Goal: Task Accomplishment & Management: Complete application form

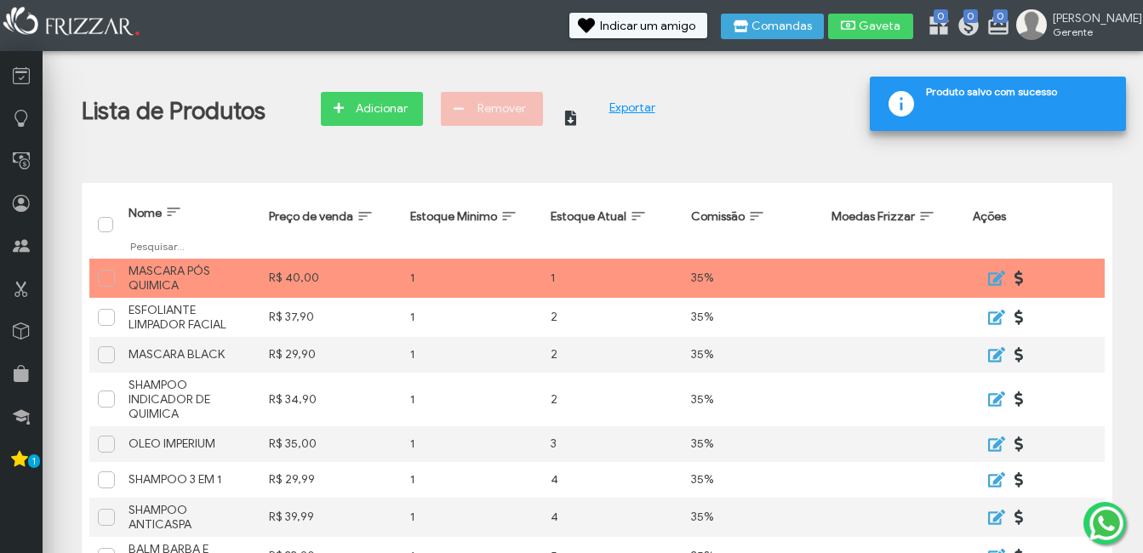
drag, startPoint x: 355, startPoint y: 108, endPoint x: 380, endPoint y: 128, distance: 31.5
click at [355, 110] on span "Adicionar" at bounding box center [382, 109] width 60 height 26
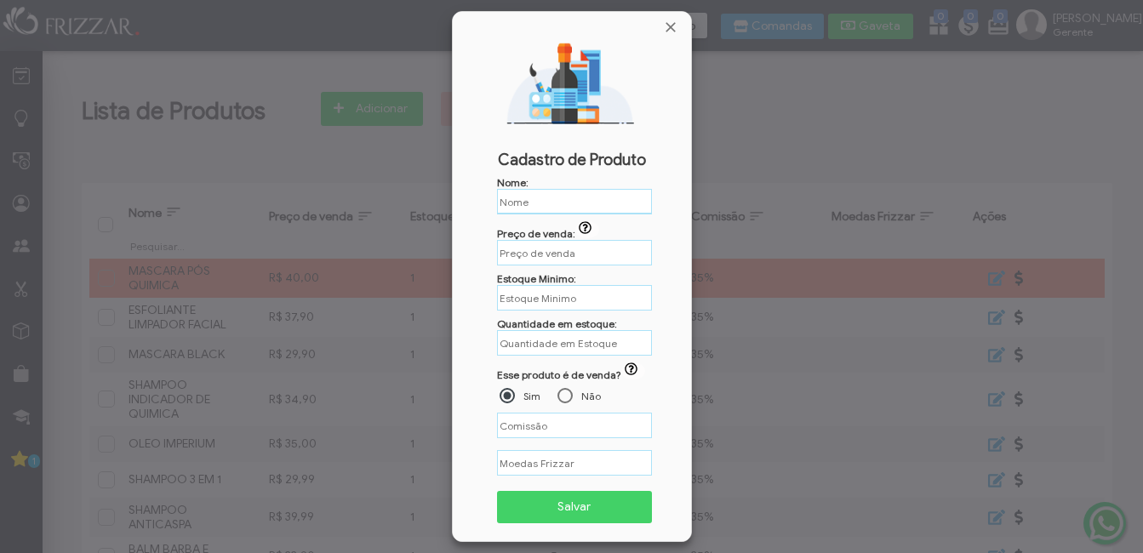
type input "%"
paste input "SHAMPOO MATIZADOR"
type input "SHAMPOO MATIZADOR"
type input "R$"
type input "SHAMPOO MATIZADOR"
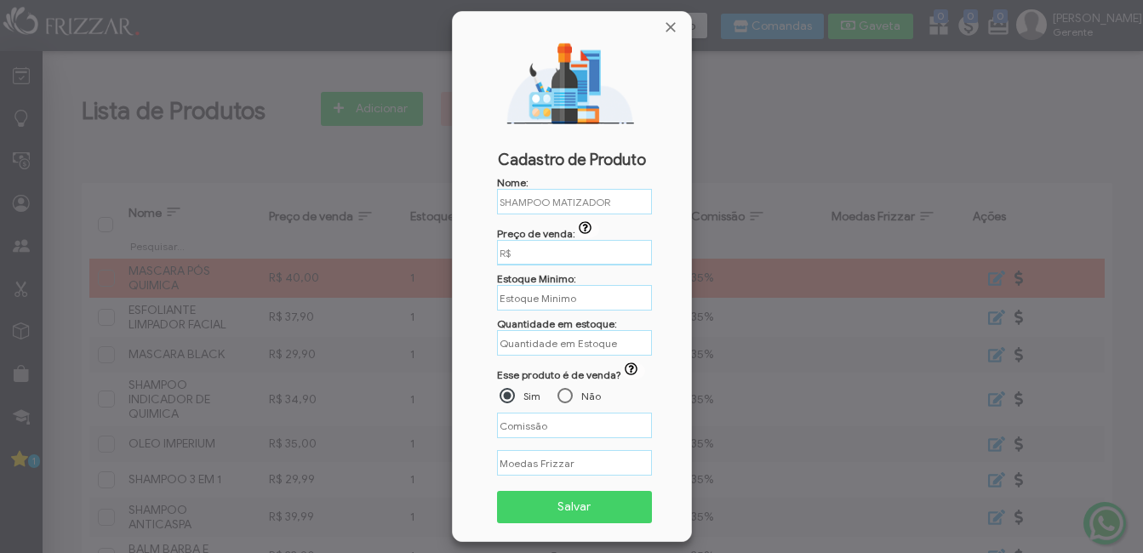
click at [513, 260] on input "R$" at bounding box center [574, 253] width 155 height 26
type input "%"
type input "R$ 39,90"
click at [553, 315] on div "Nome: SHAMPOO MATIZADOR Preço de venda: ui-button R$ 39,90 Estoque Minimo: Quan…" at bounding box center [572, 355] width 218 height 359
click at [547, 305] on input "text" at bounding box center [574, 298] width 155 height 26
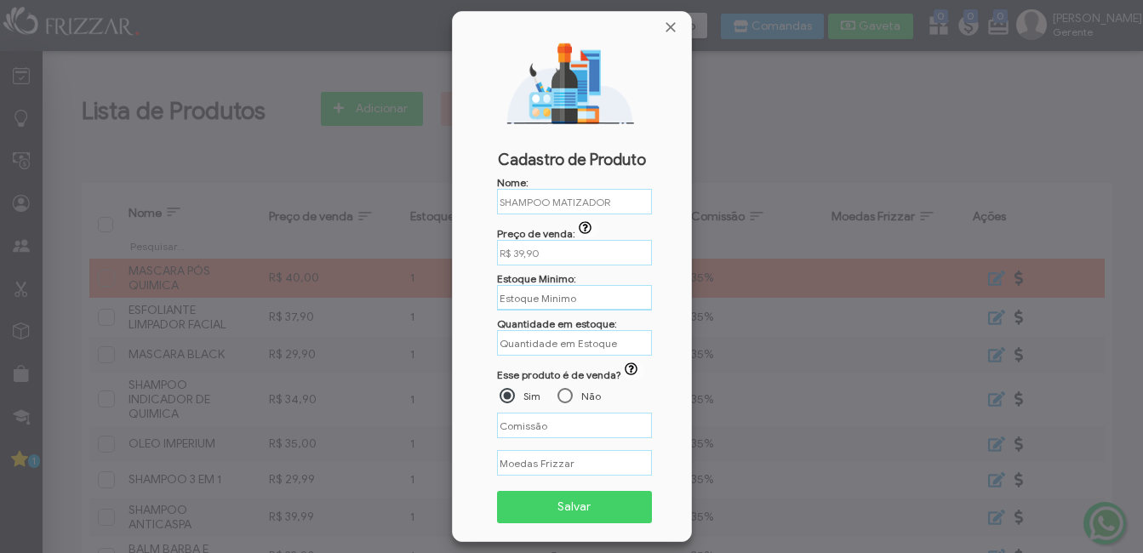
type input "1"
click at [557, 343] on input "text" at bounding box center [574, 342] width 155 height 26
type input "3"
type input "%"
type input "4"
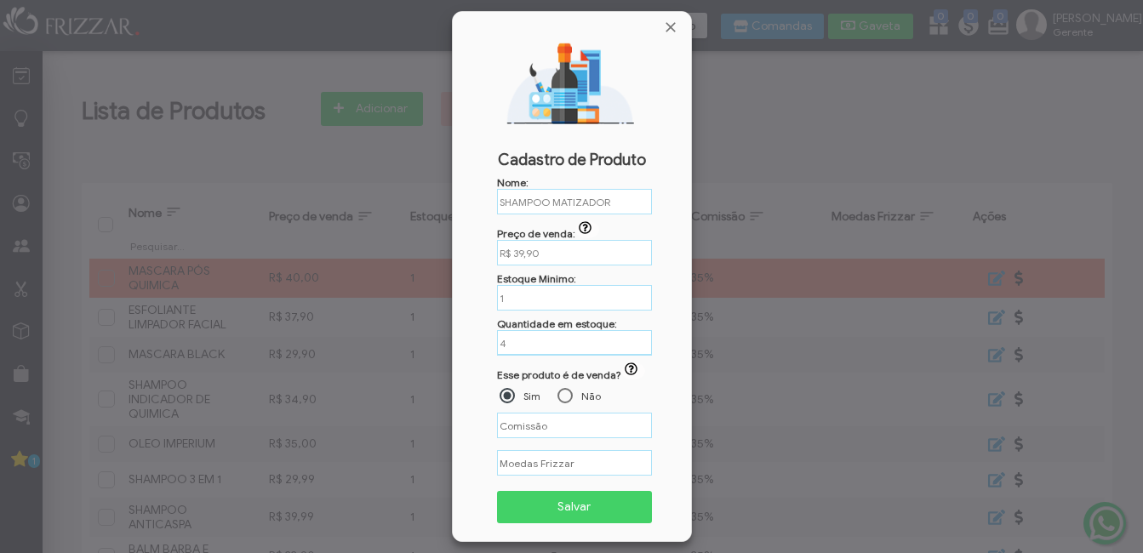
type input "%"
click at [562, 431] on input "%" at bounding box center [574, 425] width 155 height 26
type input "35,00%"
click at [567, 506] on span "Salvar" at bounding box center [575, 507] width 132 height 26
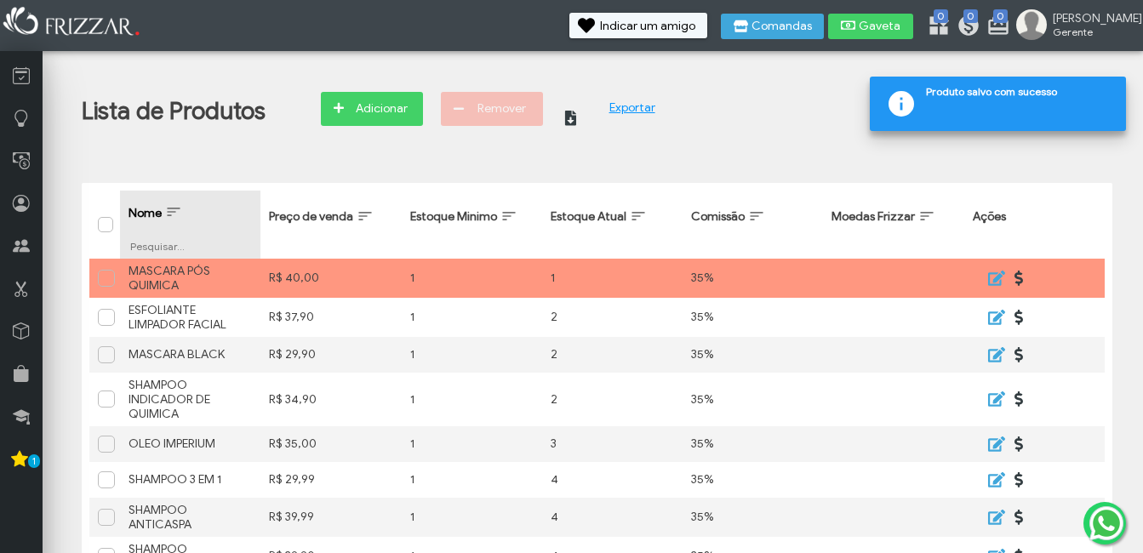
click at [157, 209] on span "Nome" at bounding box center [145, 213] width 33 height 14
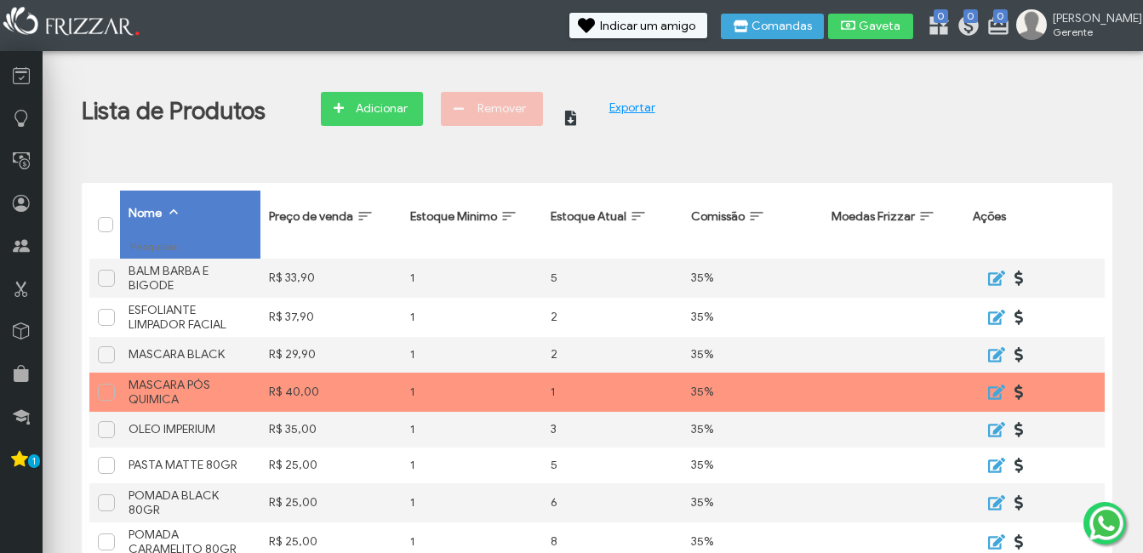
click at [383, 89] on div "Lista de Produtos Adicionar Remover ui-button Exportar Nome Filtrar por Nome Pr…" at bounding box center [597, 500] width 1082 height 880
click at [386, 118] on span "Adicionar" at bounding box center [382, 109] width 60 height 26
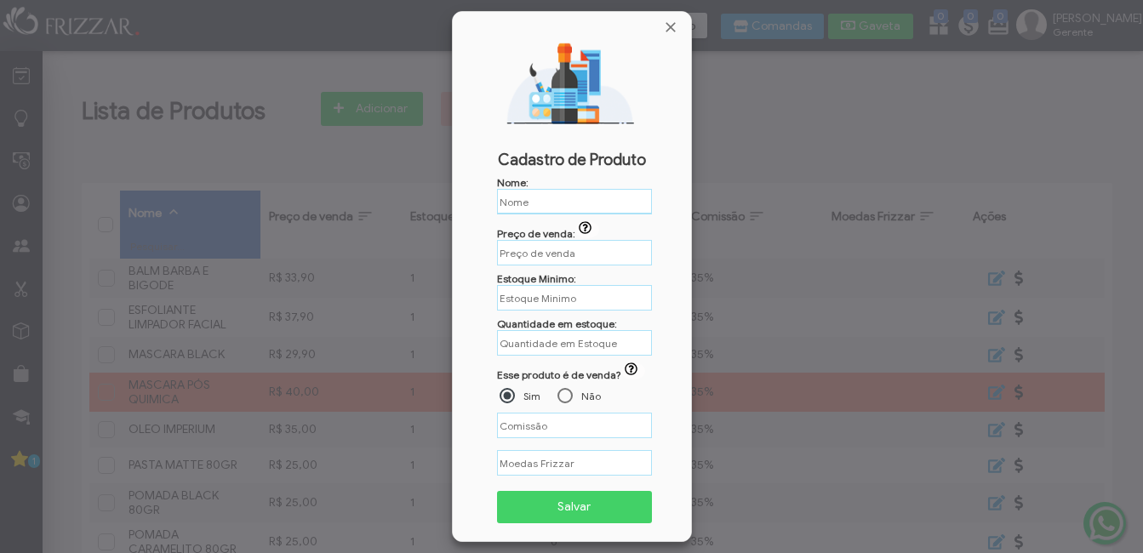
type input "%"
type input "R$"
paste input "TÔNICO CAPILAR"
type input "TÔNICO CAPILAR"
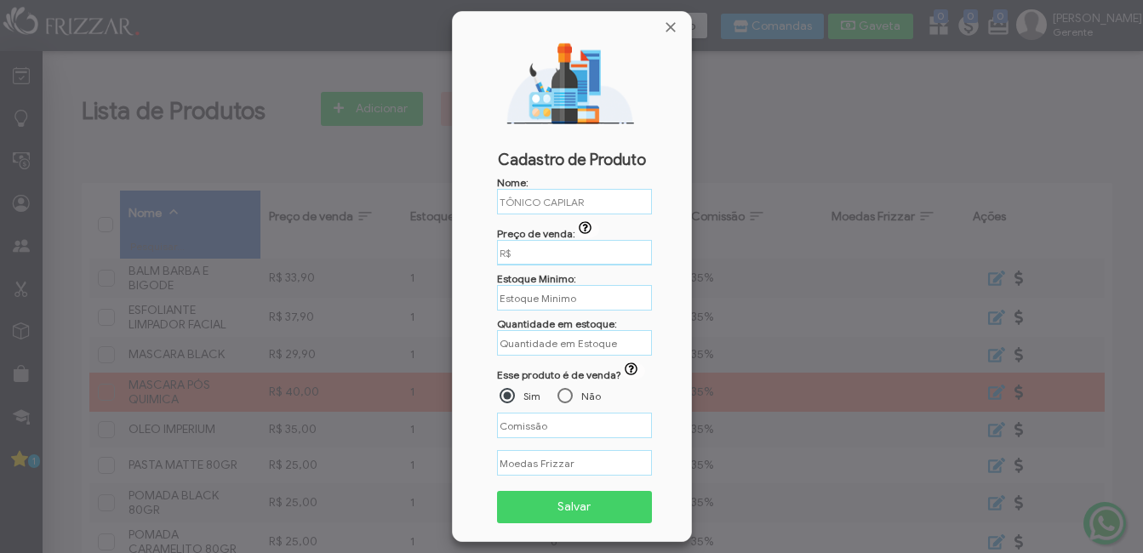
click at [539, 249] on input "R$" at bounding box center [574, 253] width 155 height 26
type input "%"
type input "R$ 39,90"
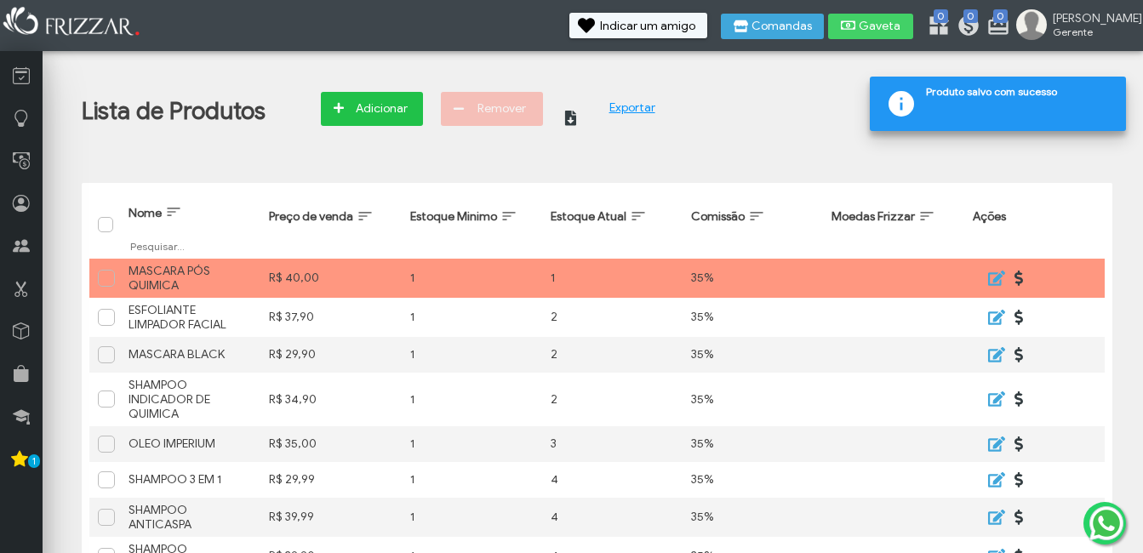
click at [404, 108] on span "Adicionar" at bounding box center [382, 109] width 60 height 26
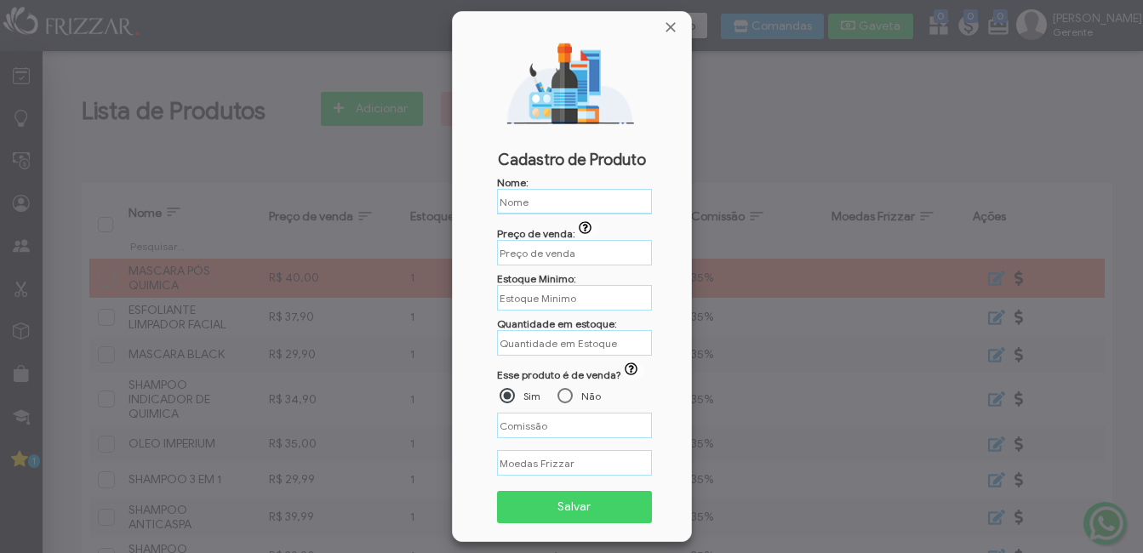
type input "%"
type input "R$"
paste input "ÓLEO PARA BARBA 212 VIP"
type input "ÓLEO PARA BARBA 212 VIP"
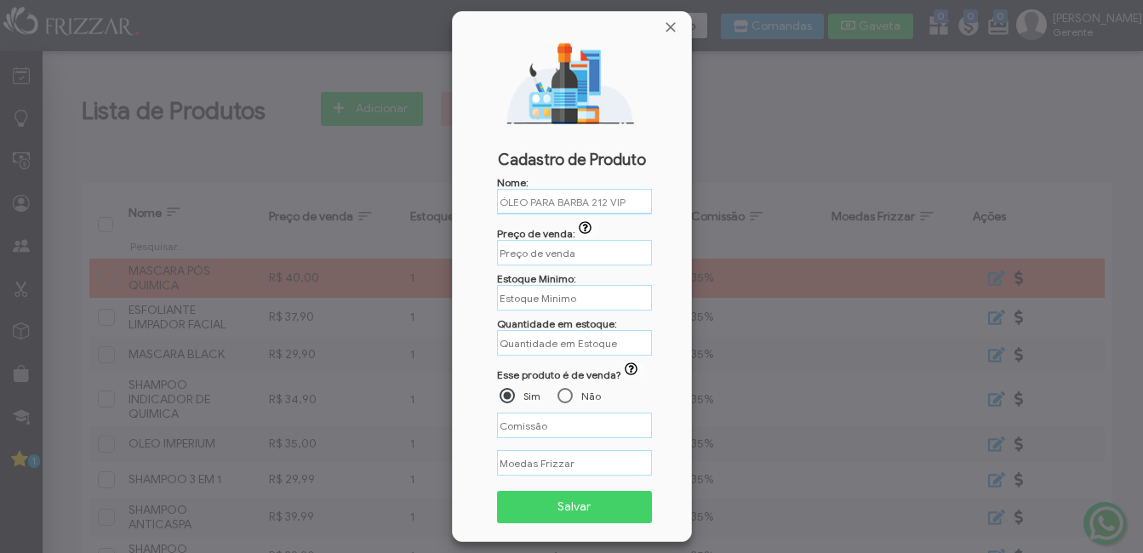
type input "R$"
type input "ÓLEO PARA BARBA 212 VIP"
click at [563, 252] on input "R$" at bounding box center [574, 253] width 155 height 26
click at [516, 257] on input "R$ 50,00" at bounding box center [574, 253] width 155 height 26
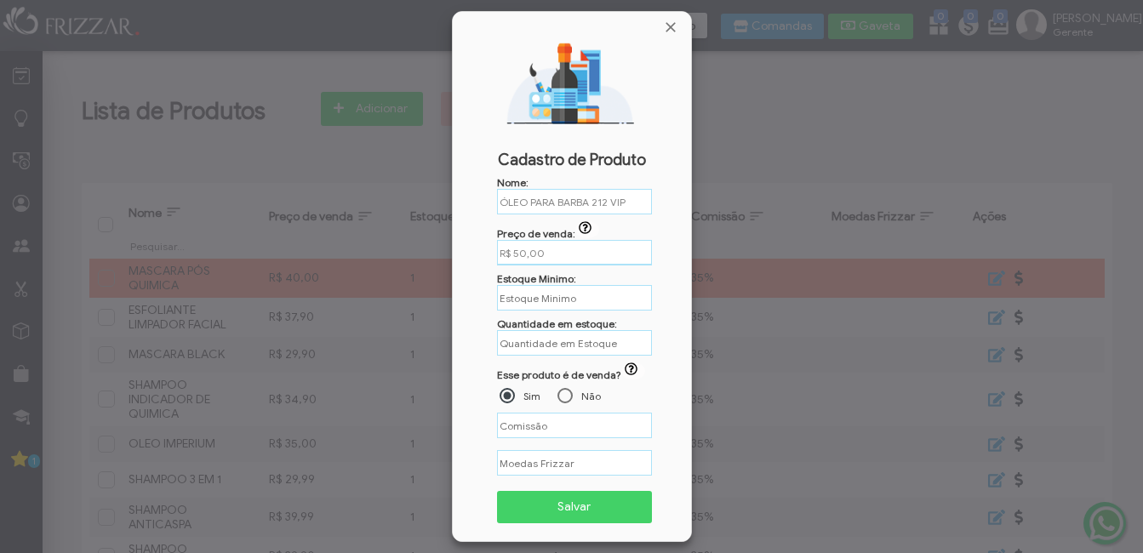
drag, startPoint x: 551, startPoint y: 249, endPoint x: 398, endPoint y: 247, distance: 152.4
click at [409, 248] on body "ui-button [PERSON_NAME] Minha Conta Home Treinamento Sair" at bounding box center [571, 276] width 1143 height 553
type input "R$ 49,90"
click at [558, 307] on input "text" at bounding box center [574, 297] width 155 height 26
type input "1"
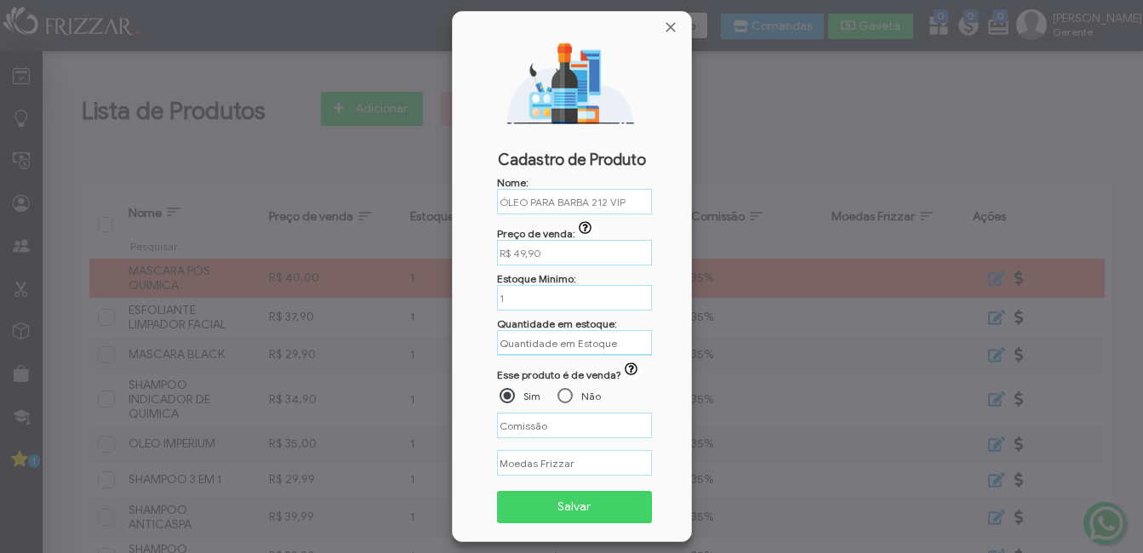
click at [530, 339] on input "text" at bounding box center [574, 343] width 155 height 26
type input "2"
click at [538, 432] on input "%" at bounding box center [574, 426] width 155 height 26
type input "35,00%"
click at [542, 512] on span "Salvar" at bounding box center [575, 507] width 132 height 26
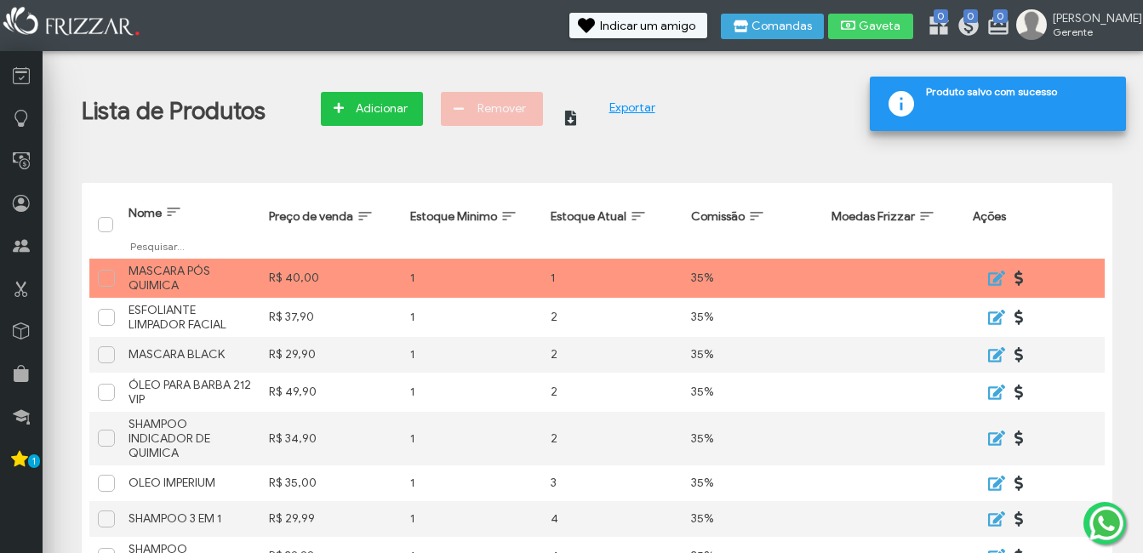
click at [362, 104] on span "Adicionar" at bounding box center [382, 109] width 60 height 26
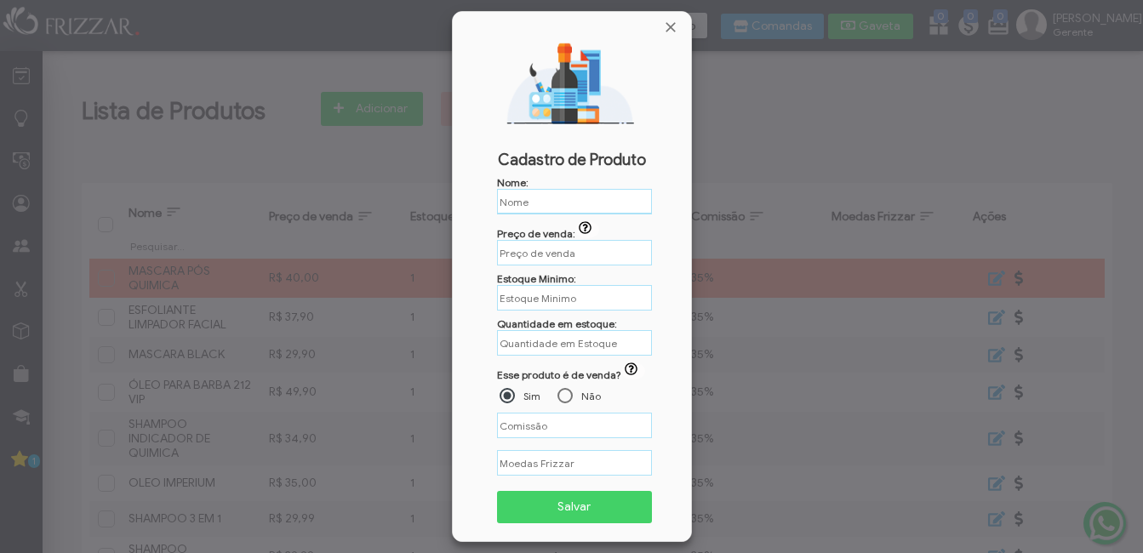
type input "%"
type input "R$"
paste input "TALCO MENTOLADO PA"
type input "TALCO MENTOLADO PA"
type input "R$"
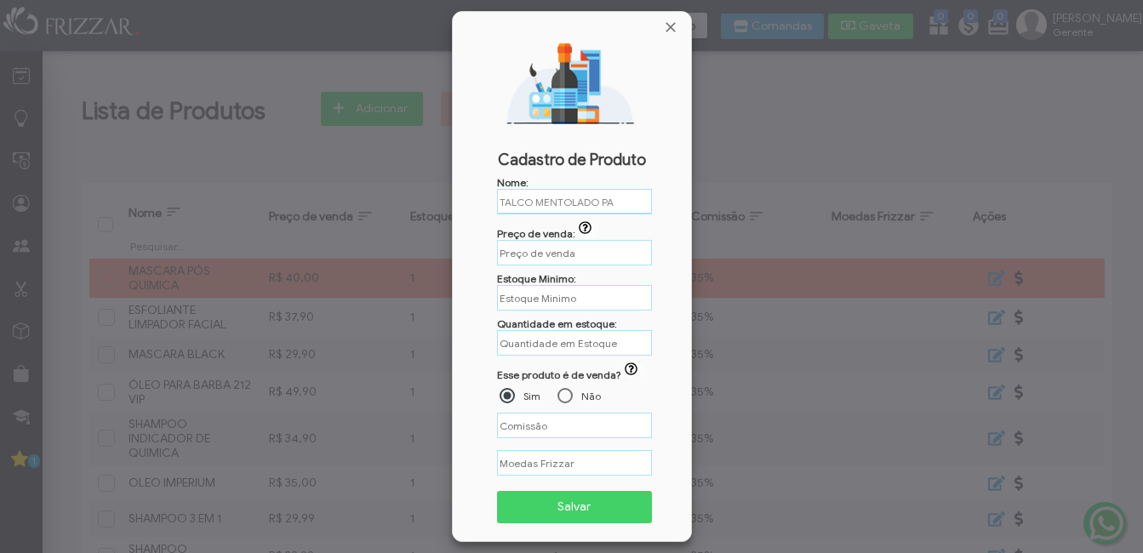
type input "R$"
type input "TALCO MENTOLADO"
type input "R$"
type input "TALCO MENTOLADO"
click at [591, 252] on input "R$" at bounding box center [574, 253] width 155 height 26
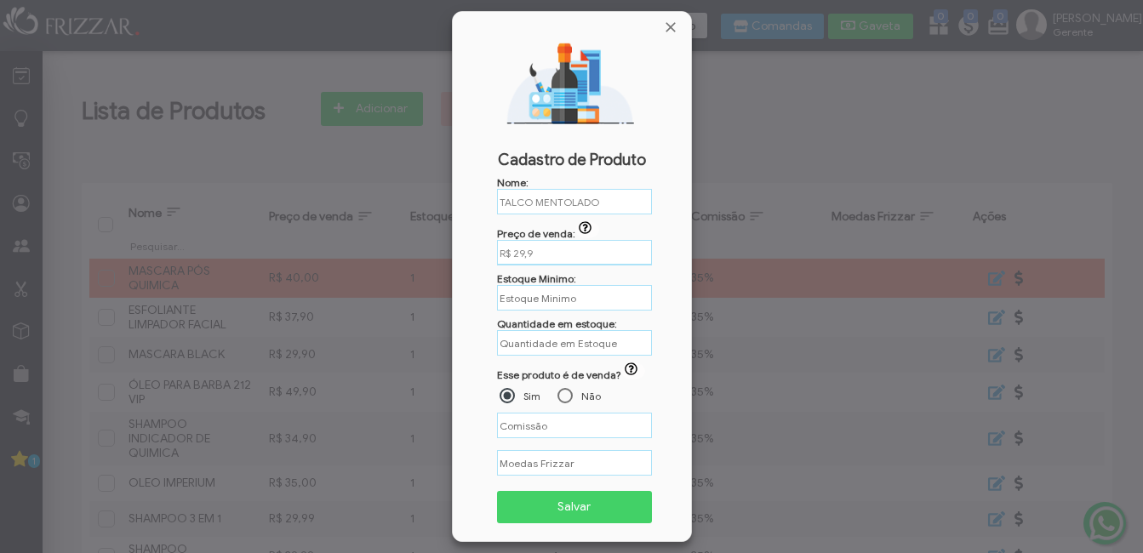
type input "R$ 29,90"
click at [524, 289] on input "text" at bounding box center [574, 298] width 155 height 26
type input "1"
click at [556, 351] on input "text" at bounding box center [574, 343] width 155 height 26
type input "1"
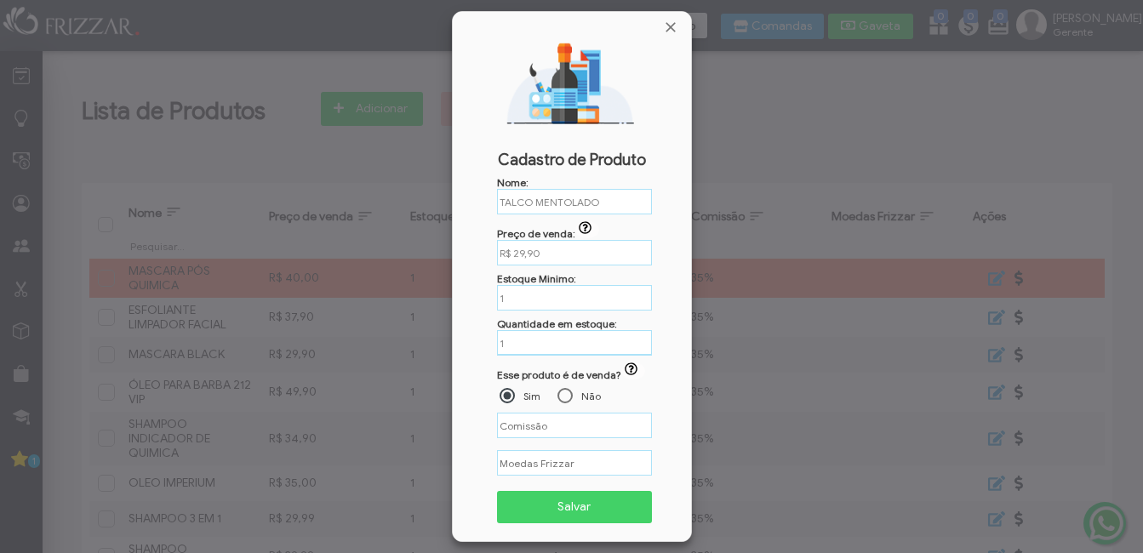
type input "%"
click at [550, 436] on input "%" at bounding box center [574, 426] width 155 height 26
type input "35,00%"
click at [546, 498] on span "Salvar" at bounding box center [575, 507] width 132 height 26
